Goal: Task Accomplishment & Management: Manage account settings

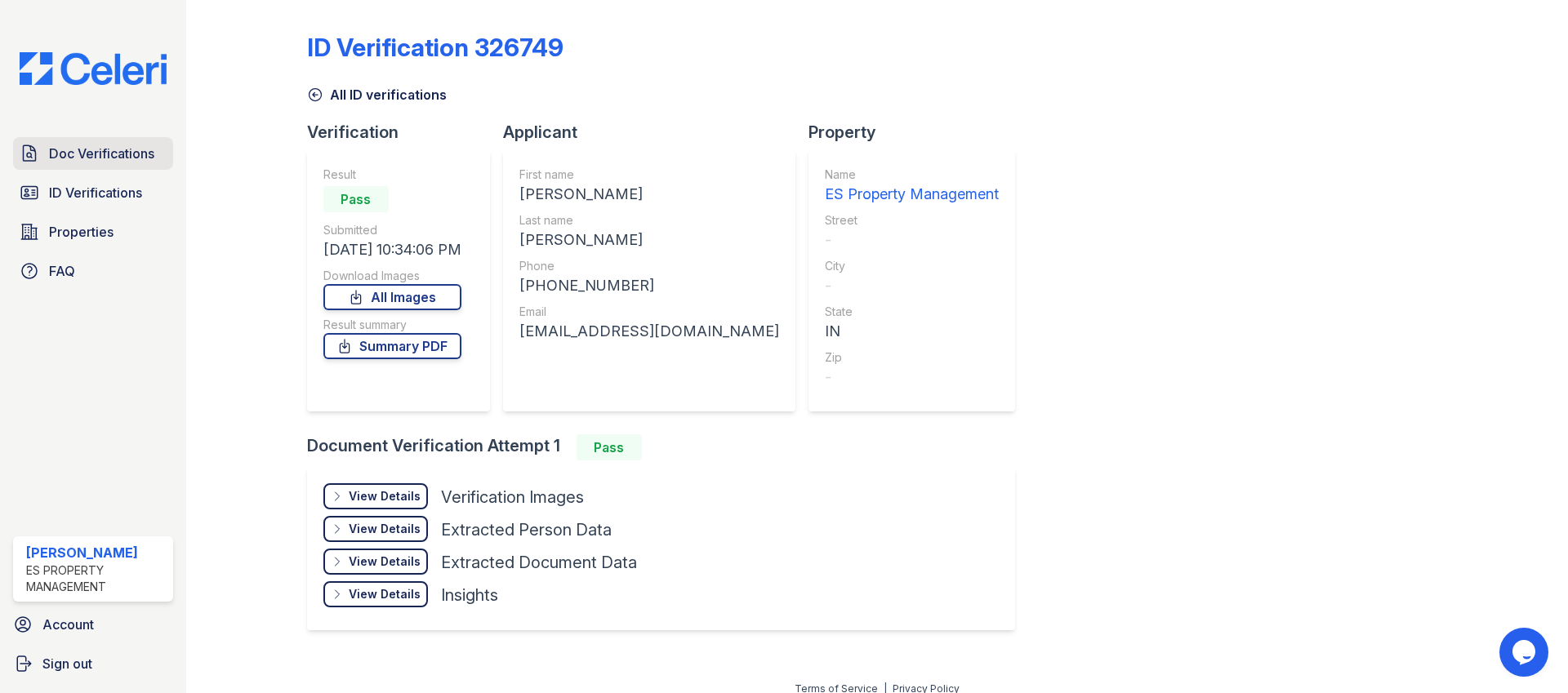
click at [97, 163] on span "Doc Verifications" at bounding box center [101, 153] width 105 height 19
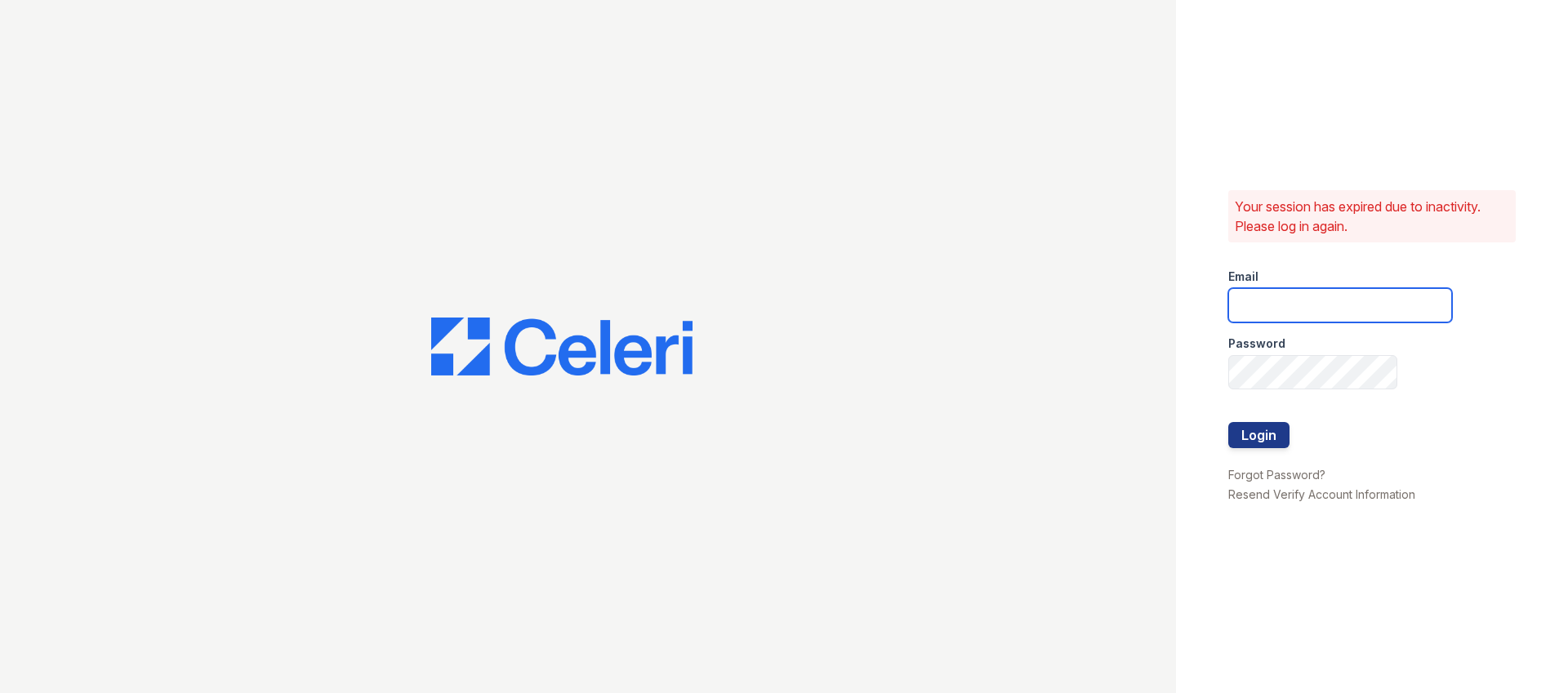
click at [1329, 320] on input "email" at bounding box center [1340, 305] width 224 height 34
type input "[EMAIL_ADDRESS][DOMAIN_NAME]"
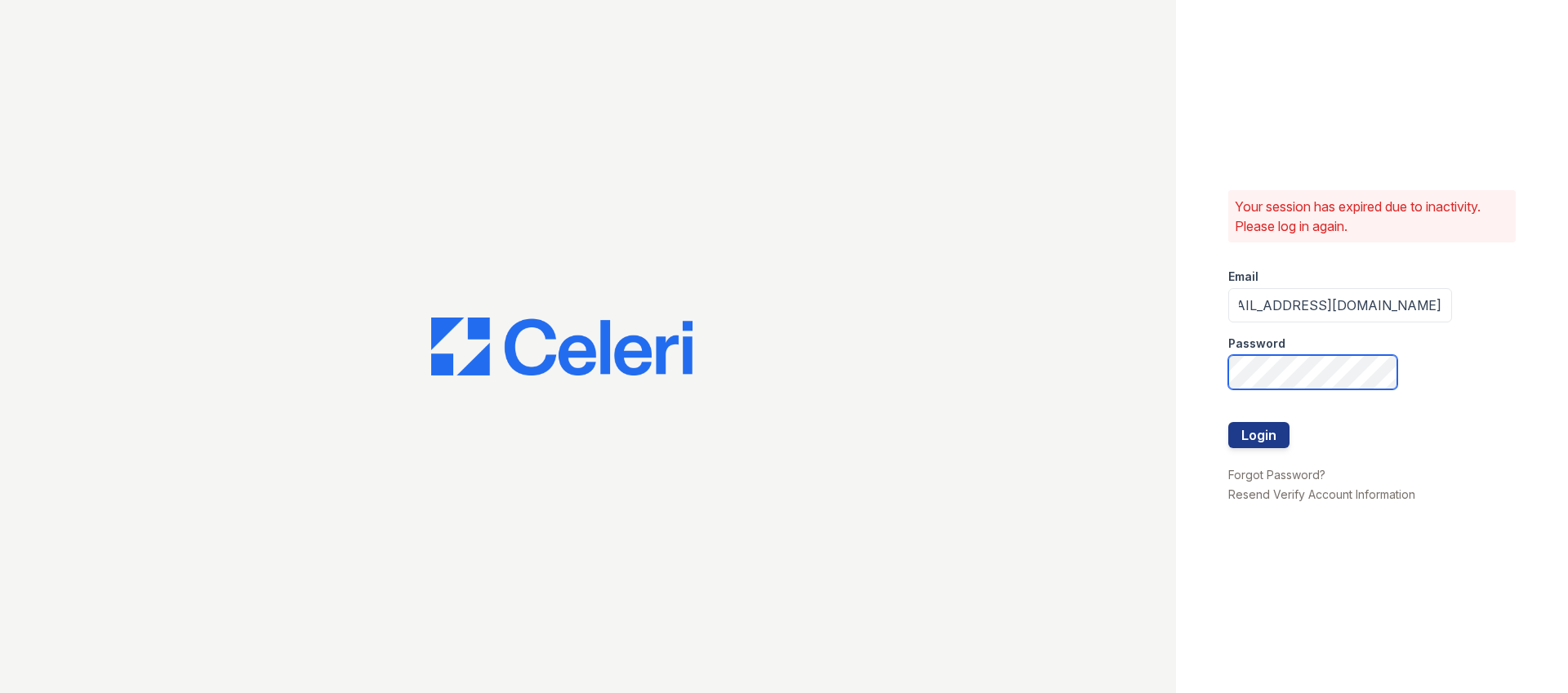
scroll to position [0, 0]
click at [0, 692] on com-1password-button at bounding box center [0, 693] width 0 height 0
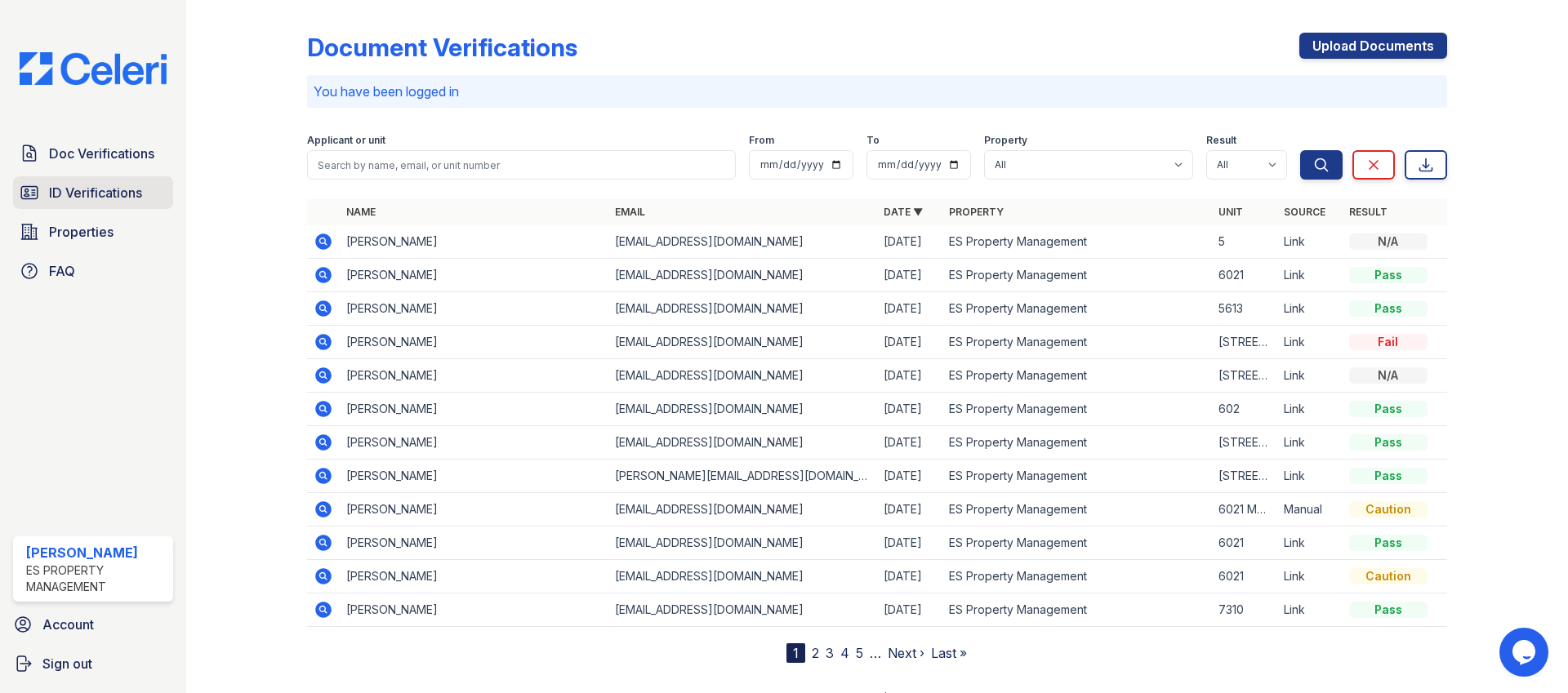
click at [108, 198] on span "ID Verifications" at bounding box center [95, 192] width 93 height 19
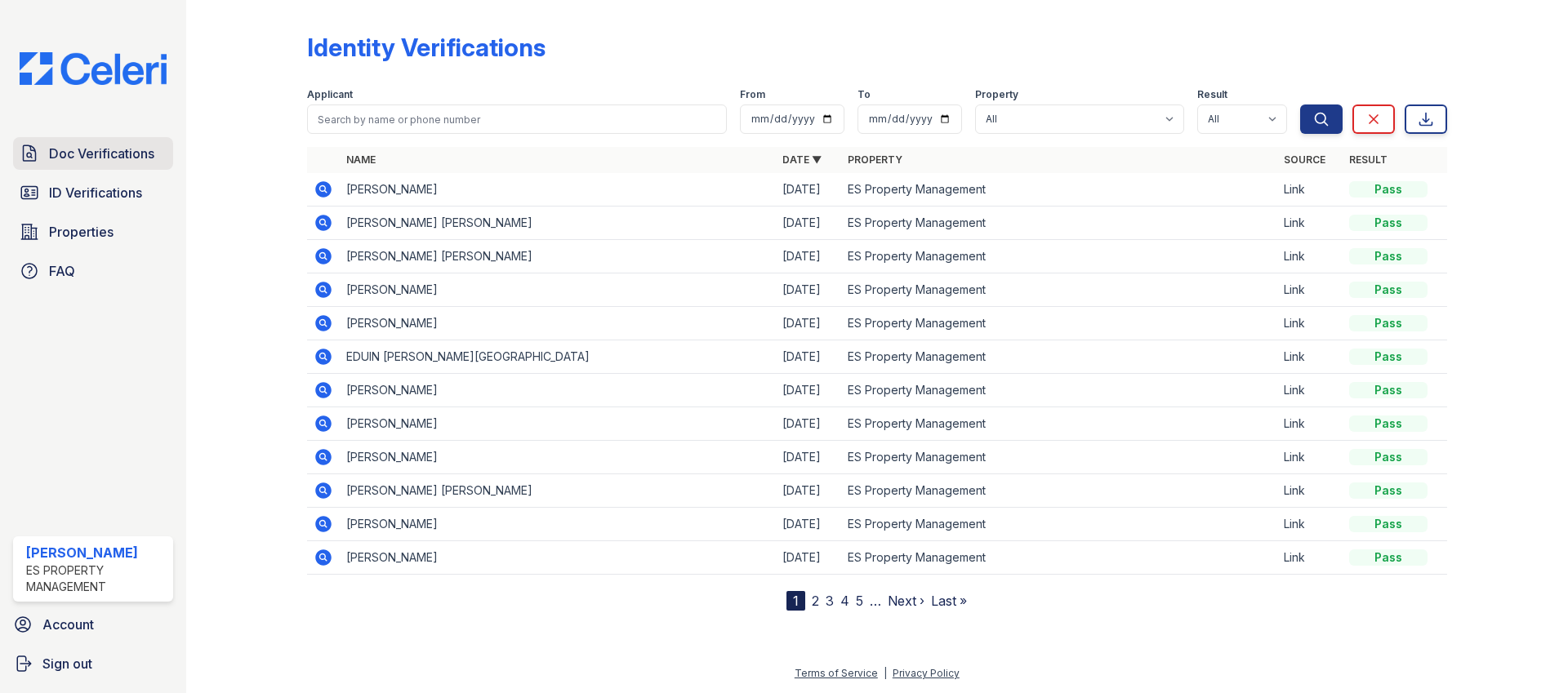
click at [108, 151] on span "Doc Verifications" at bounding box center [101, 153] width 105 height 19
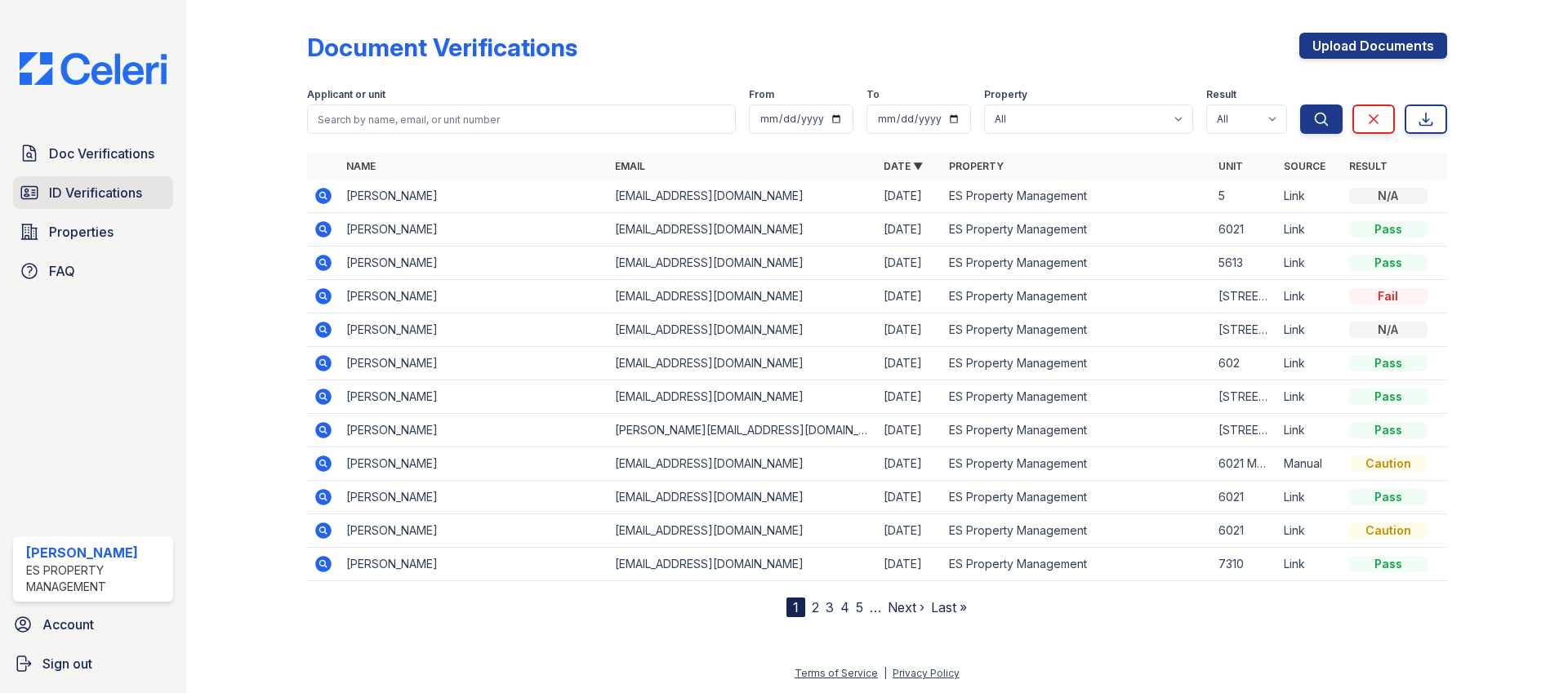
click at [133, 199] on span "ID Verifications" at bounding box center [95, 192] width 93 height 19
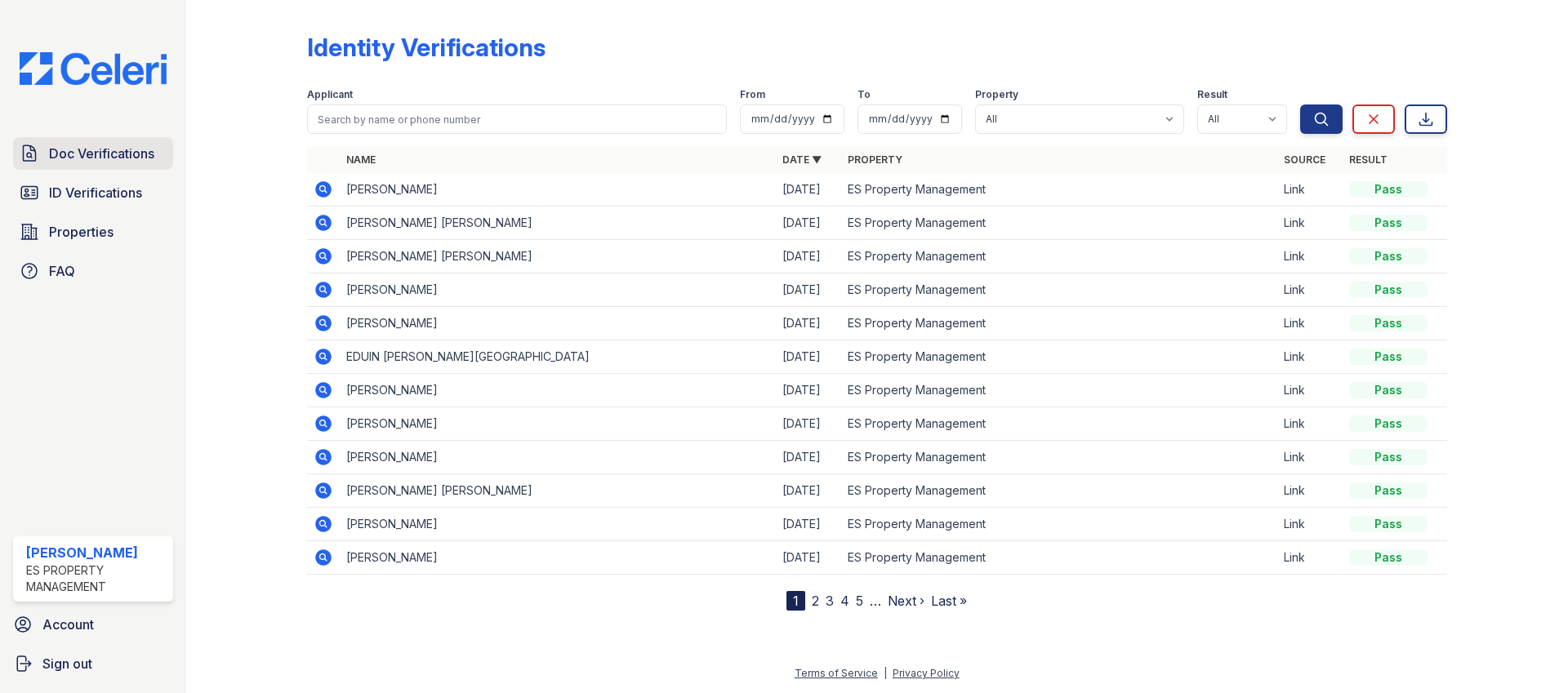
click at [124, 164] on link "Doc Verifications" at bounding box center [93, 153] width 160 height 32
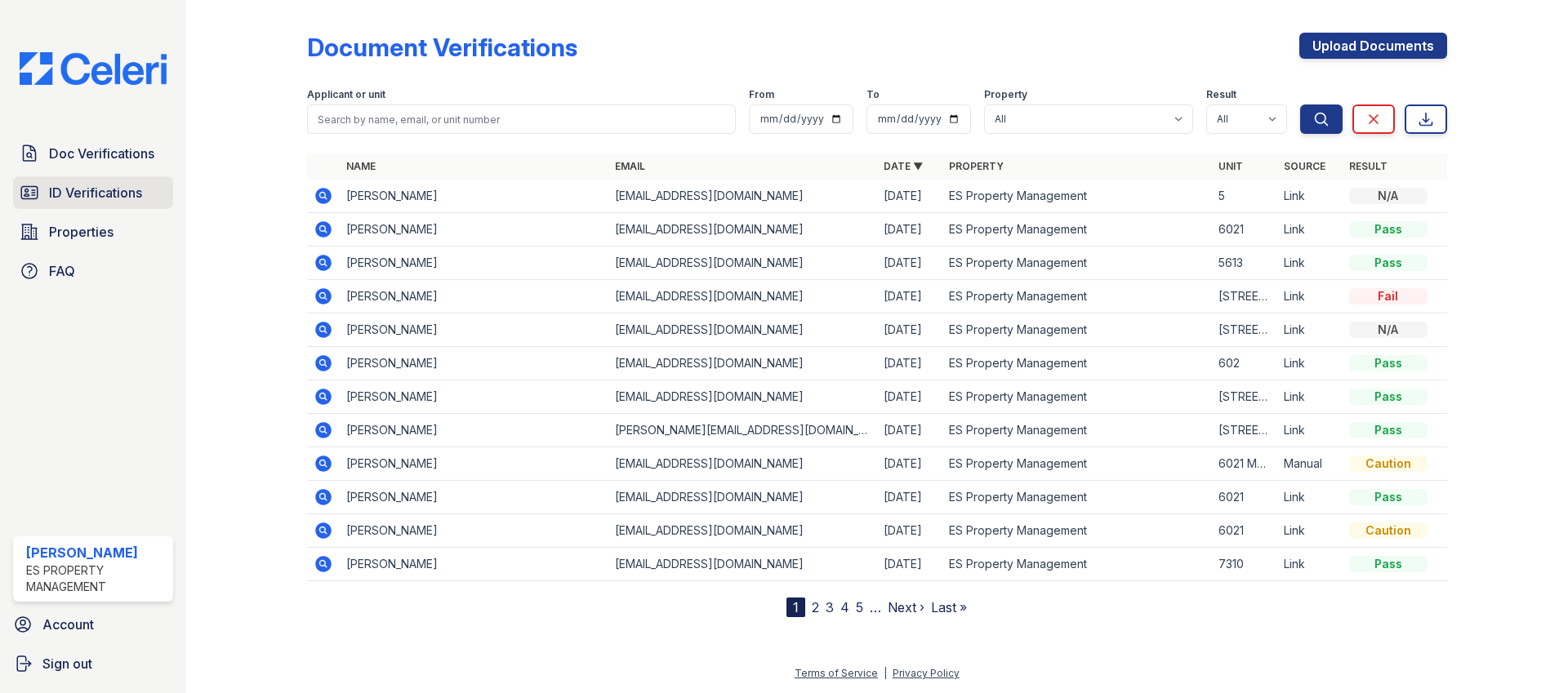
click at [119, 178] on link "ID Verifications" at bounding box center [93, 192] width 160 height 32
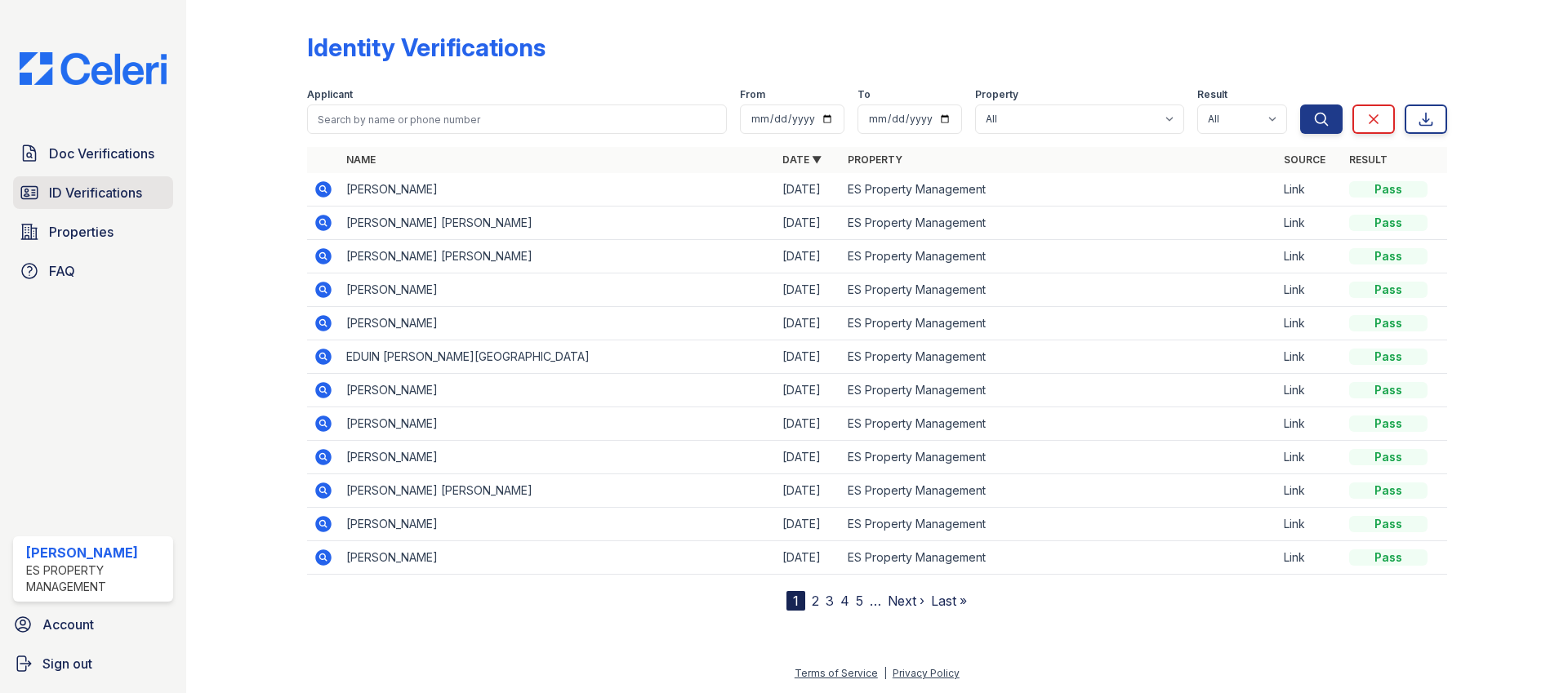
click at [68, 195] on span "ID Verifications" at bounding box center [95, 192] width 93 height 19
click at [88, 151] on span "Doc Verifications" at bounding box center [101, 153] width 105 height 19
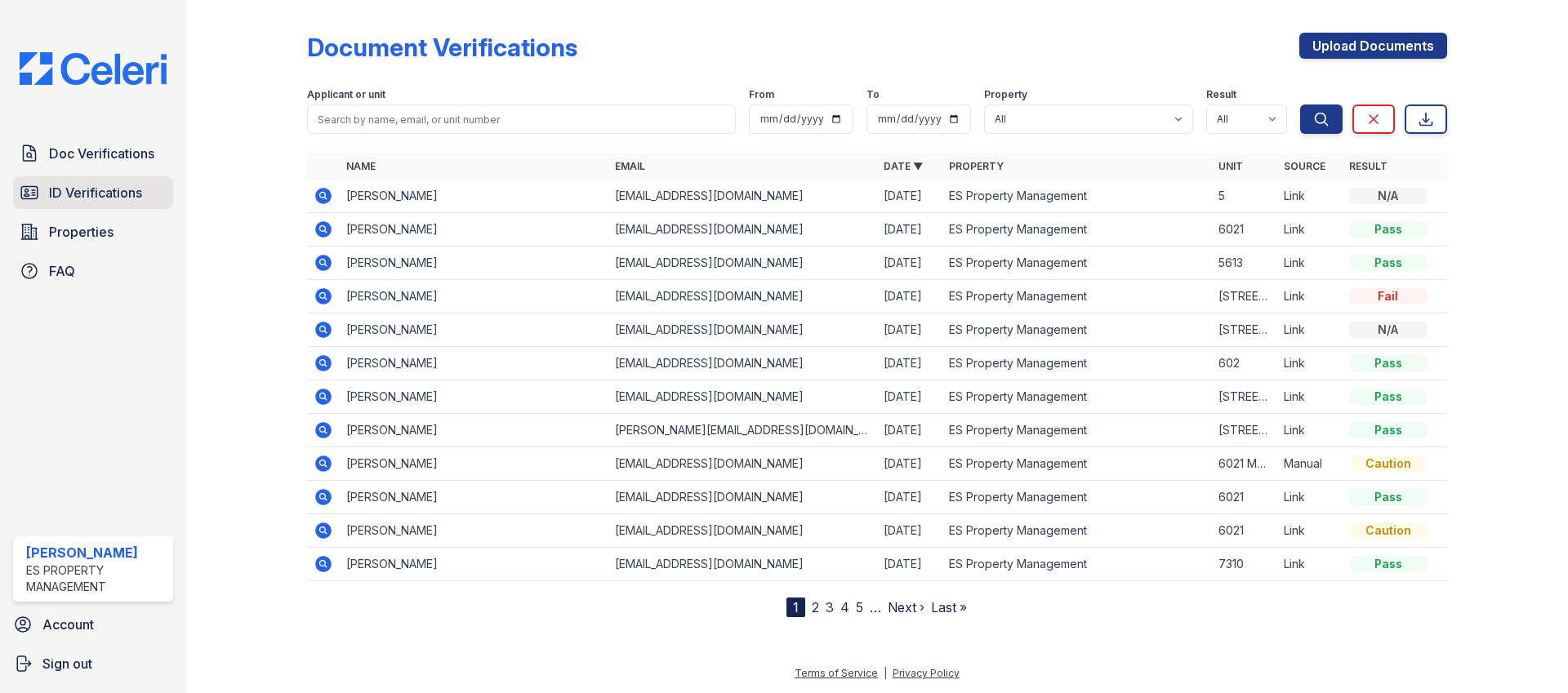
click at [82, 184] on span "ID Verifications" at bounding box center [95, 192] width 93 height 19
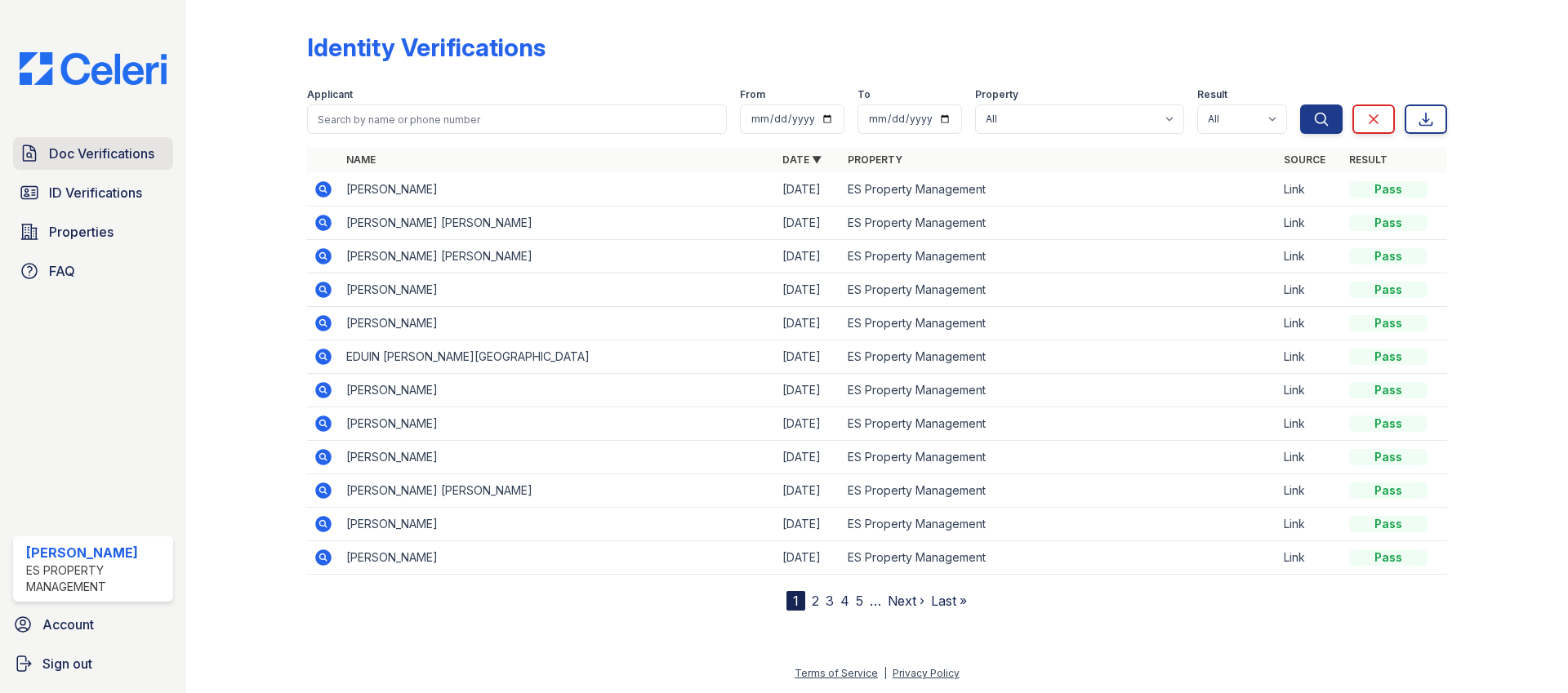
click at [88, 163] on span "Doc Verifications" at bounding box center [101, 153] width 105 height 19
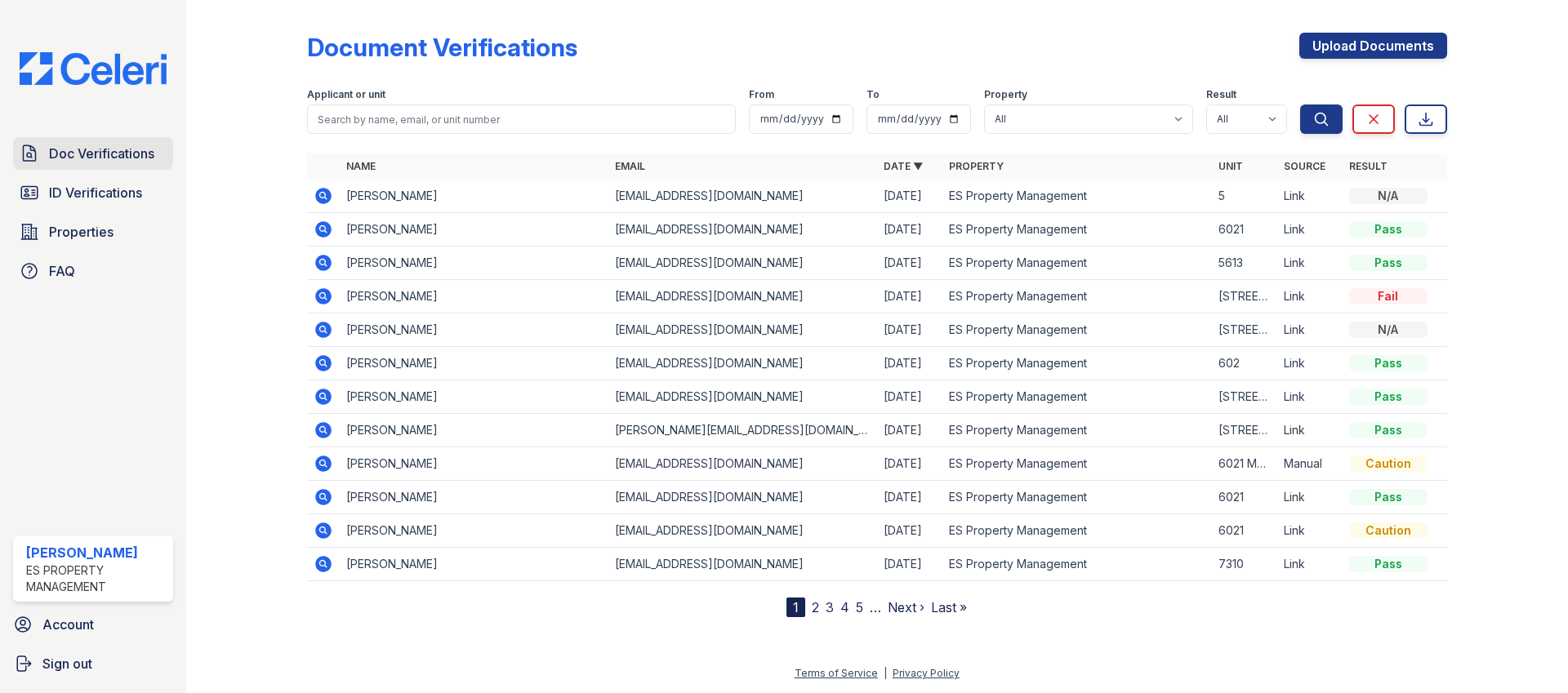
click at [140, 154] on span "Doc Verifications" at bounding box center [101, 153] width 105 height 19
click at [108, 191] on span "ID Verifications" at bounding box center [95, 192] width 93 height 19
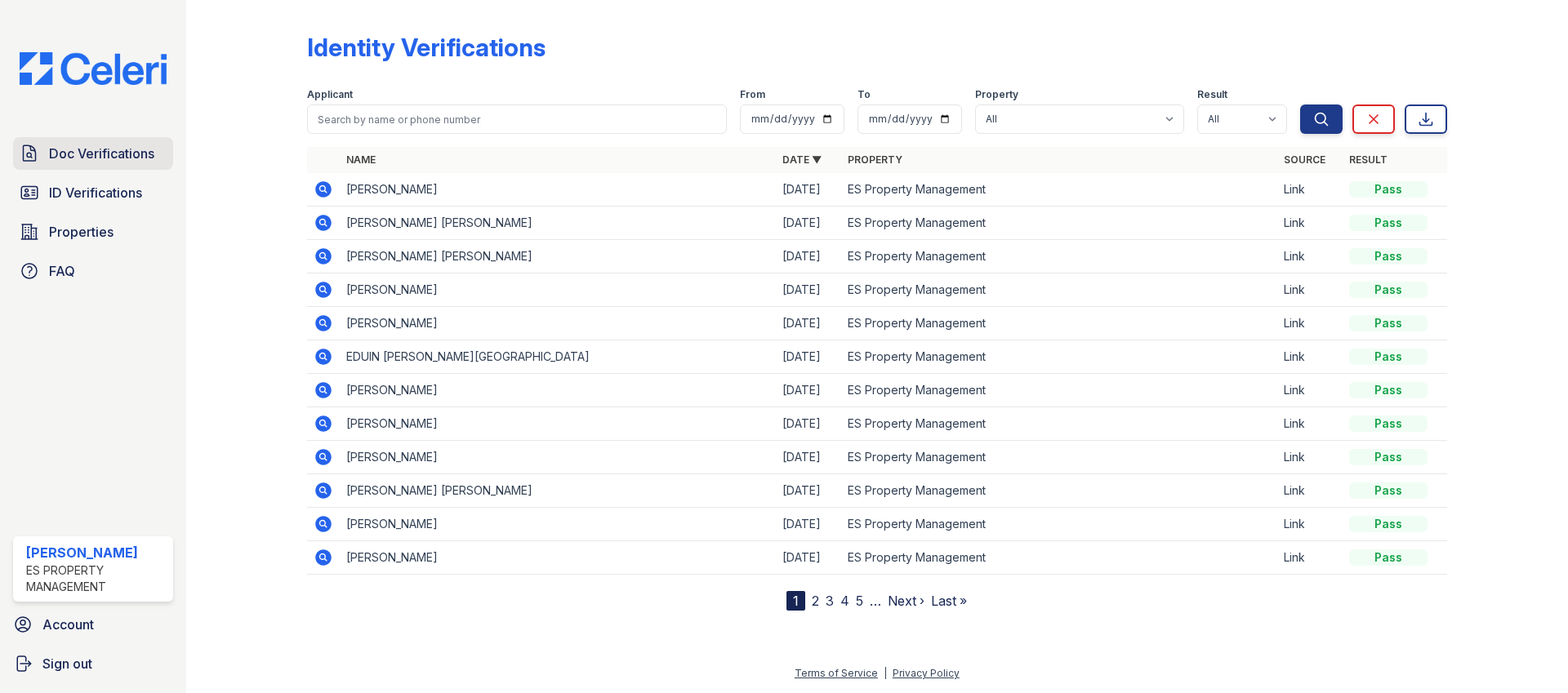
click at [112, 161] on span "Doc Verifications" at bounding box center [101, 153] width 105 height 19
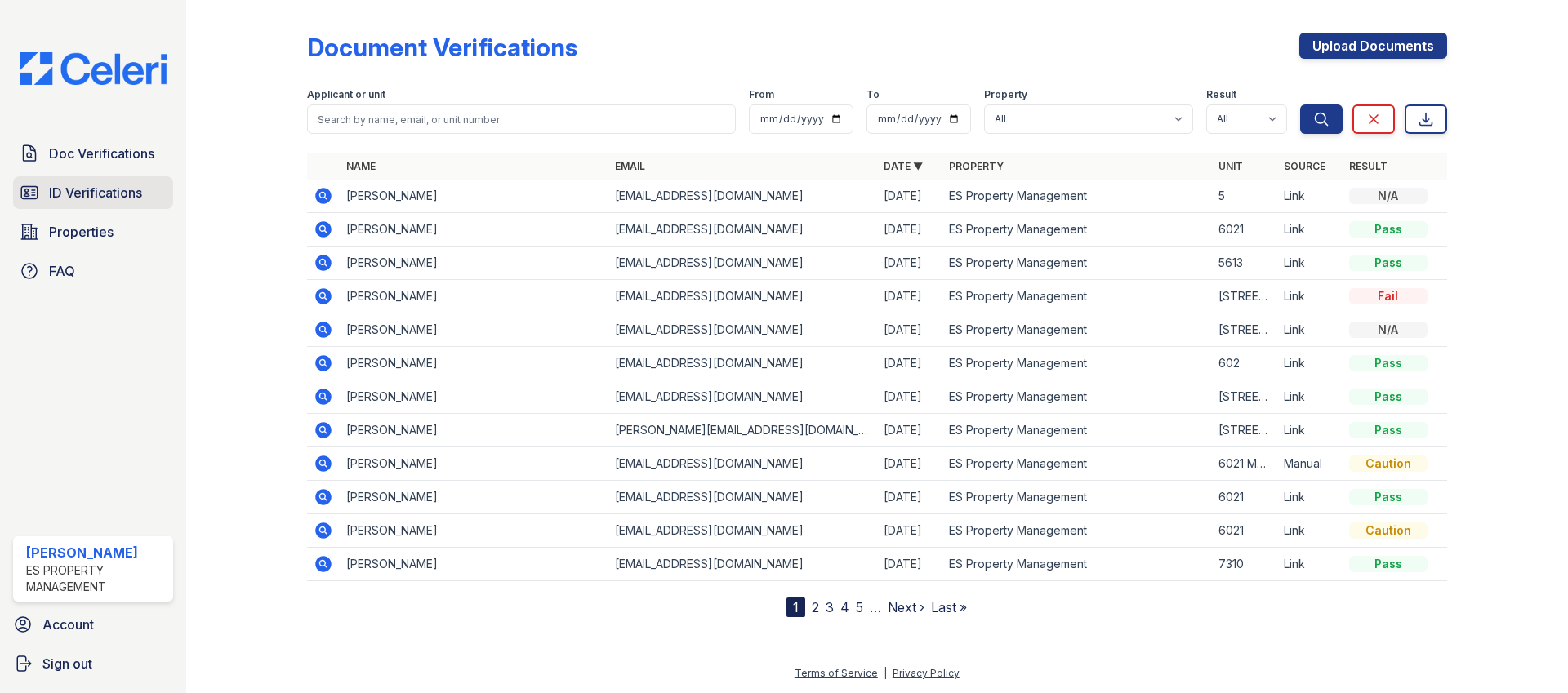
click at [96, 191] on span "ID Verifications" at bounding box center [95, 192] width 93 height 19
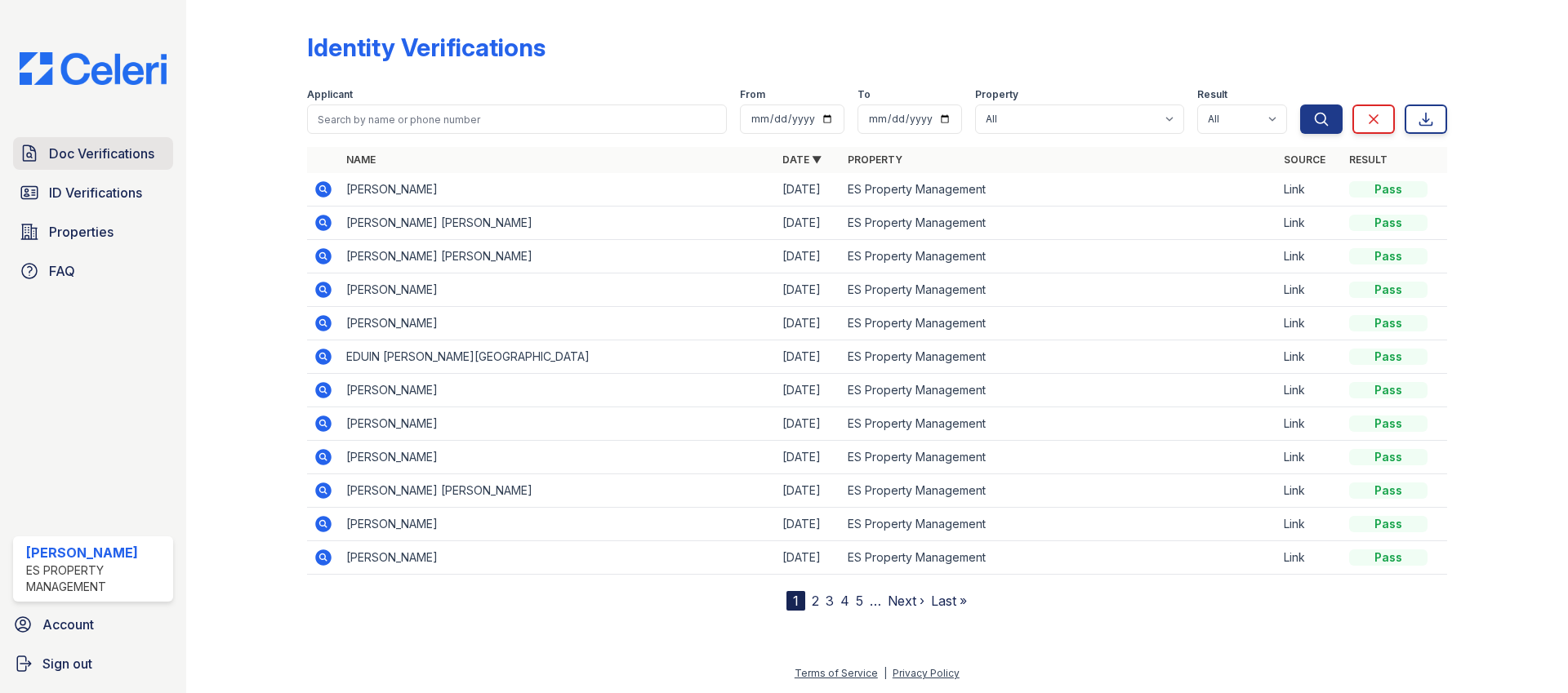
click at [97, 159] on span "Doc Verifications" at bounding box center [101, 153] width 105 height 19
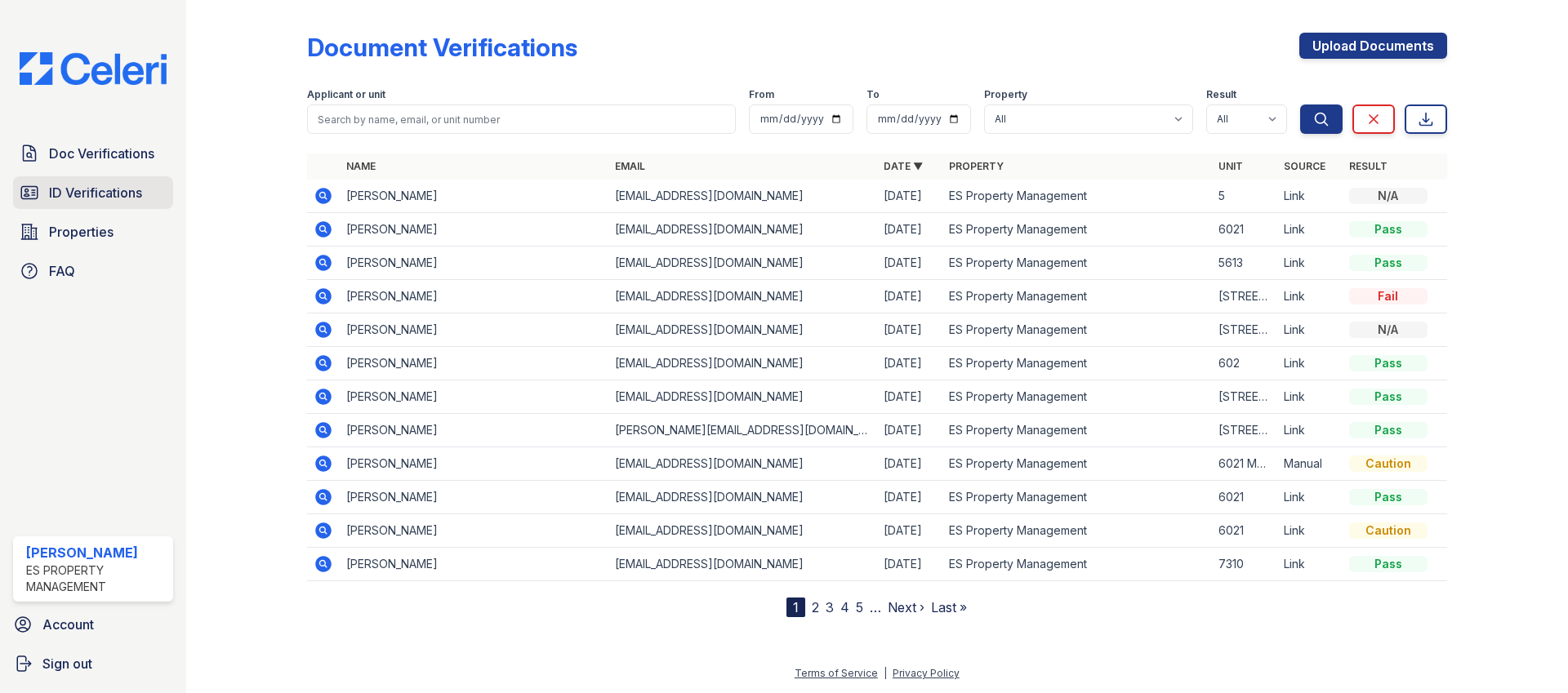
click at [99, 186] on span "ID Verifications" at bounding box center [95, 192] width 93 height 19
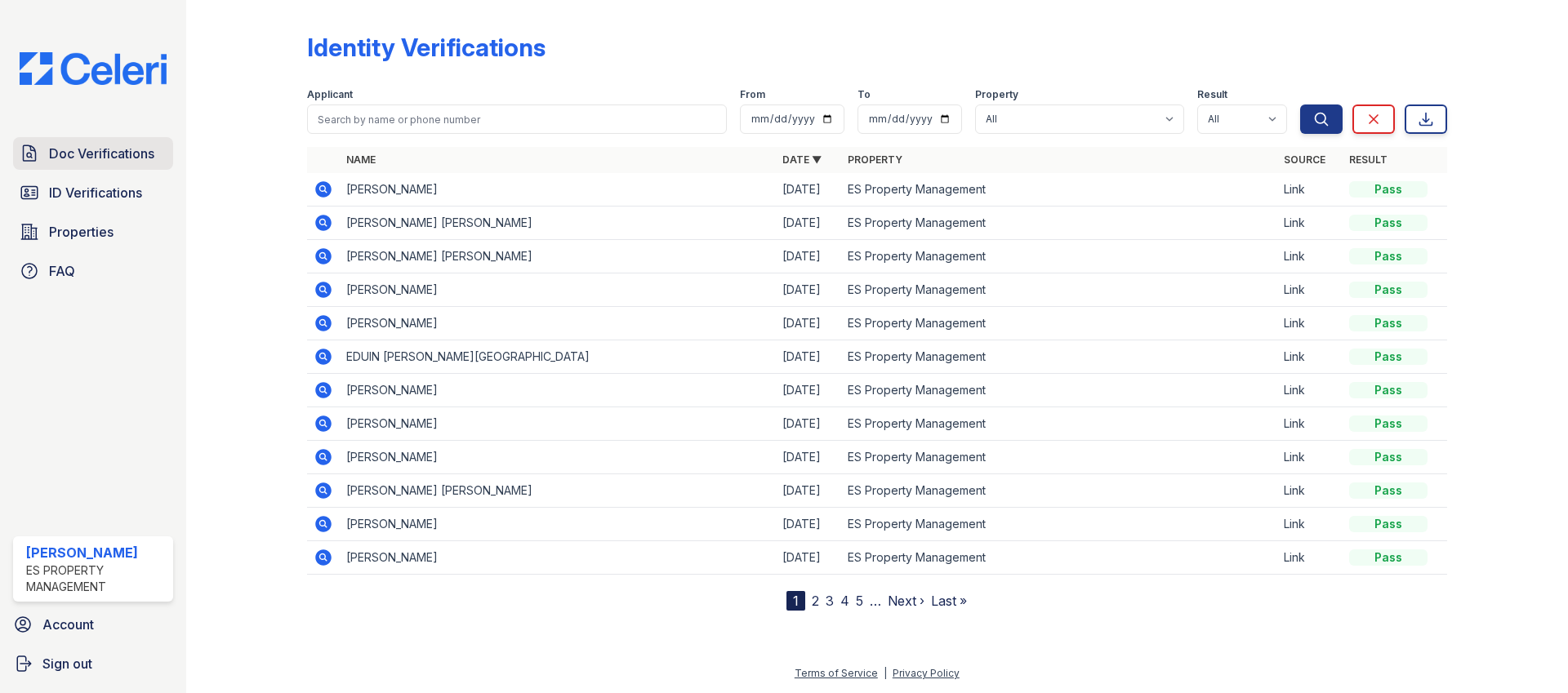
click at [101, 149] on span "Doc Verifications" at bounding box center [101, 153] width 105 height 19
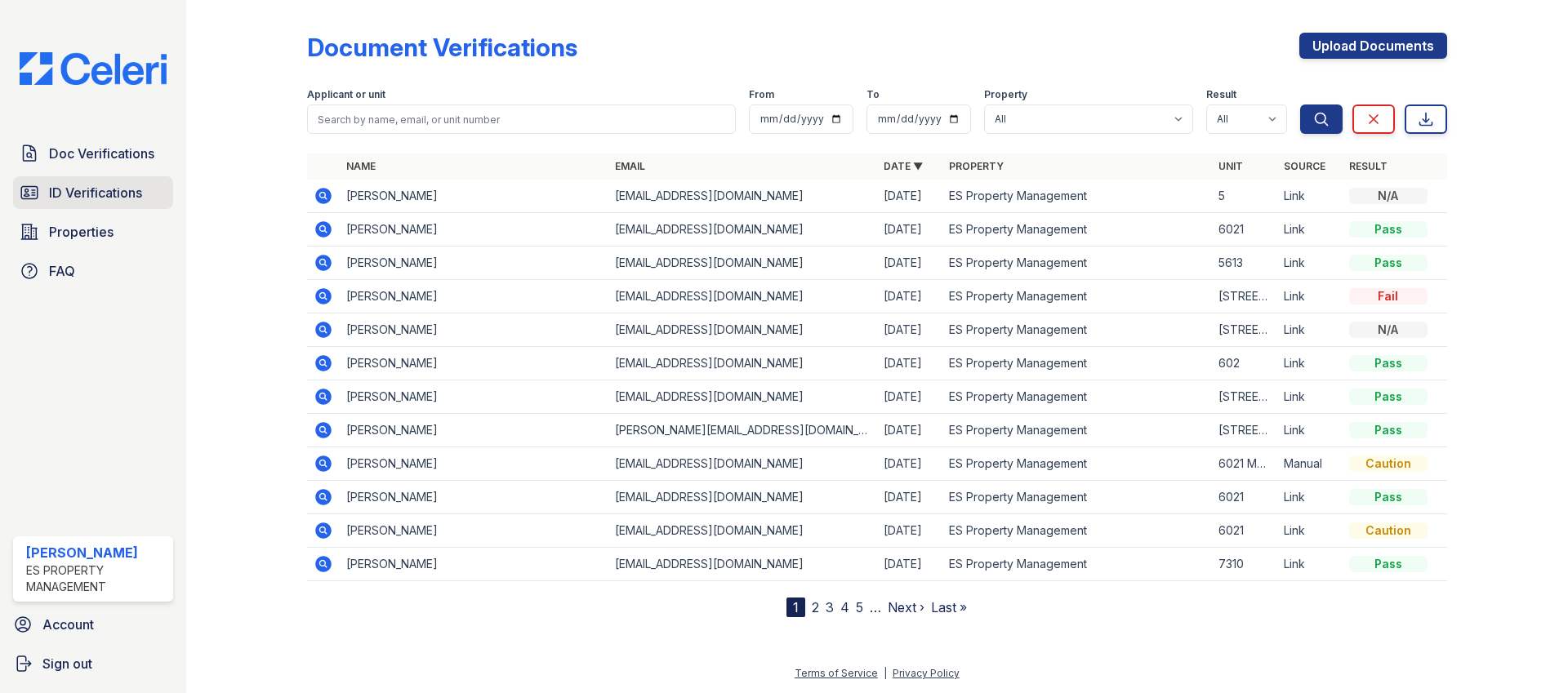
click at [101, 177] on link "ID Verifications" at bounding box center [93, 192] width 160 height 32
